Goal: Task Accomplishment & Management: Manage account settings

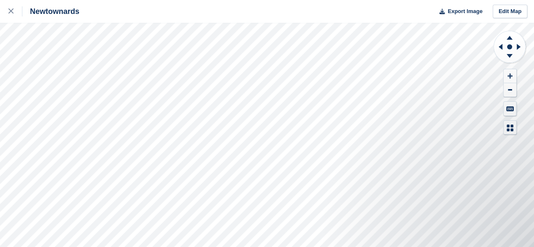
click at [319, 13] on div "Newtownards Export Image Edit Map" at bounding box center [267, 123] width 534 height 247
click at [13, 17] on link at bounding box center [11, 11] width 22 height 23
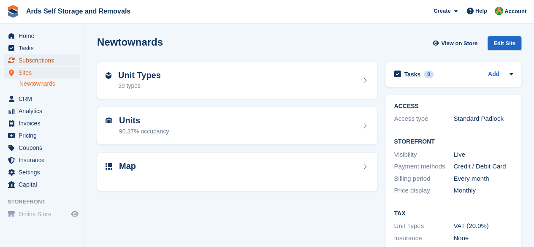
click at [56, 56] on span "Subscriptions" at bounding box center [44, 60] width 51 height 12
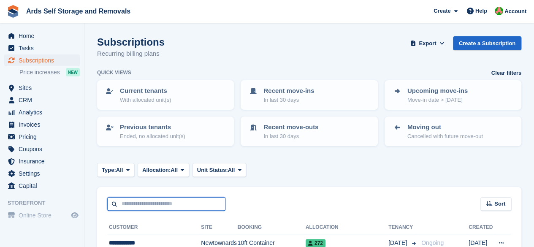
drag, startPoint x: 212, startPoint y: 211, endPoint x: 207, endPoint y: 207, distance: 6.1
click at [206, 207] on input "text" at bounding box center [166, 204] width 118 height 14
type input "***"
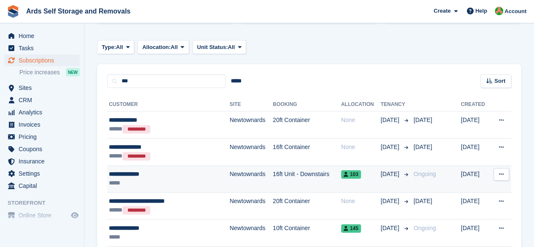
scroll to position [169, 0]
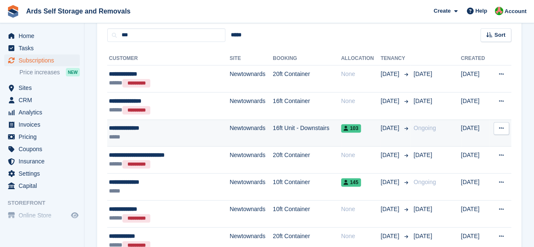
click at [249, 127] on td "Newtownards" at bounding box center [251, 133] width 43 height 27
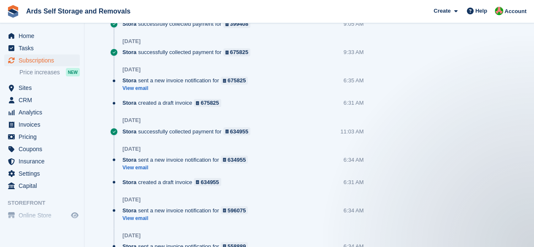
scroll to position [719, 0]
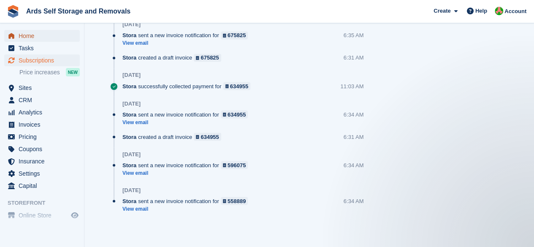
click at [43, 33] on span "Home" at bounding box center [44, 36] width 51 height 12
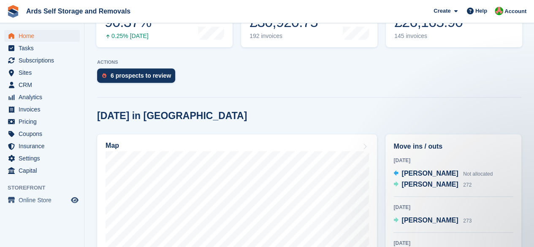
scroll to position [211, 0]
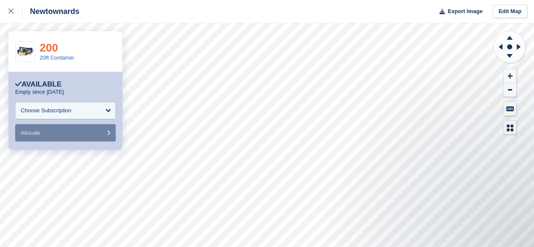
click at [44, 46] on link "200" at bounding box center [49, 47] width 18 height 13
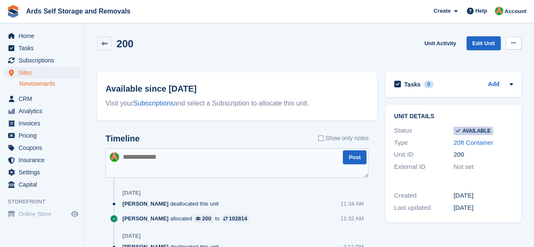
click at [513, 38] on button at bounding box center [514, 43] width 16 height 13
click at [480, 60] on p "Make unavailable" at bounding box center [480, 59] width 73 height 11
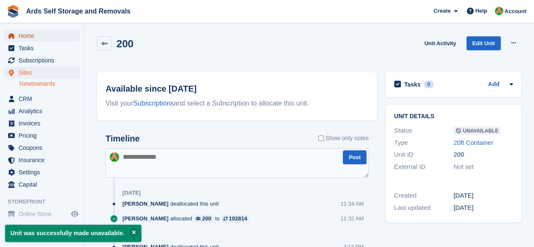
click at [18, 39] on link "Home" at bounding box center [42, 36] width 76 height 12
